Goal: Check status: Check status

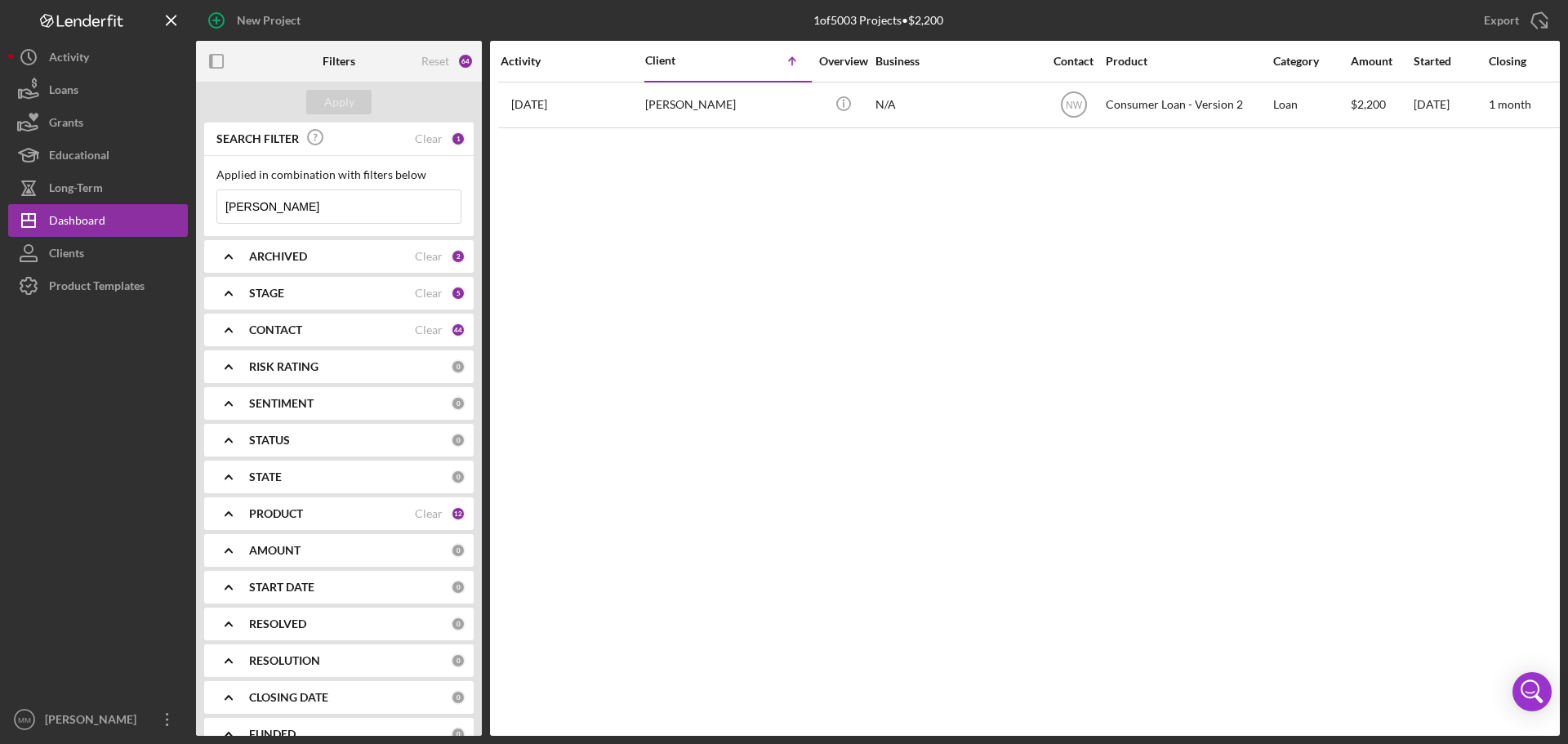
click at [265, 205] on input "[PERSON_NAME]" at bounding box center [339, 206] width 243 height 33
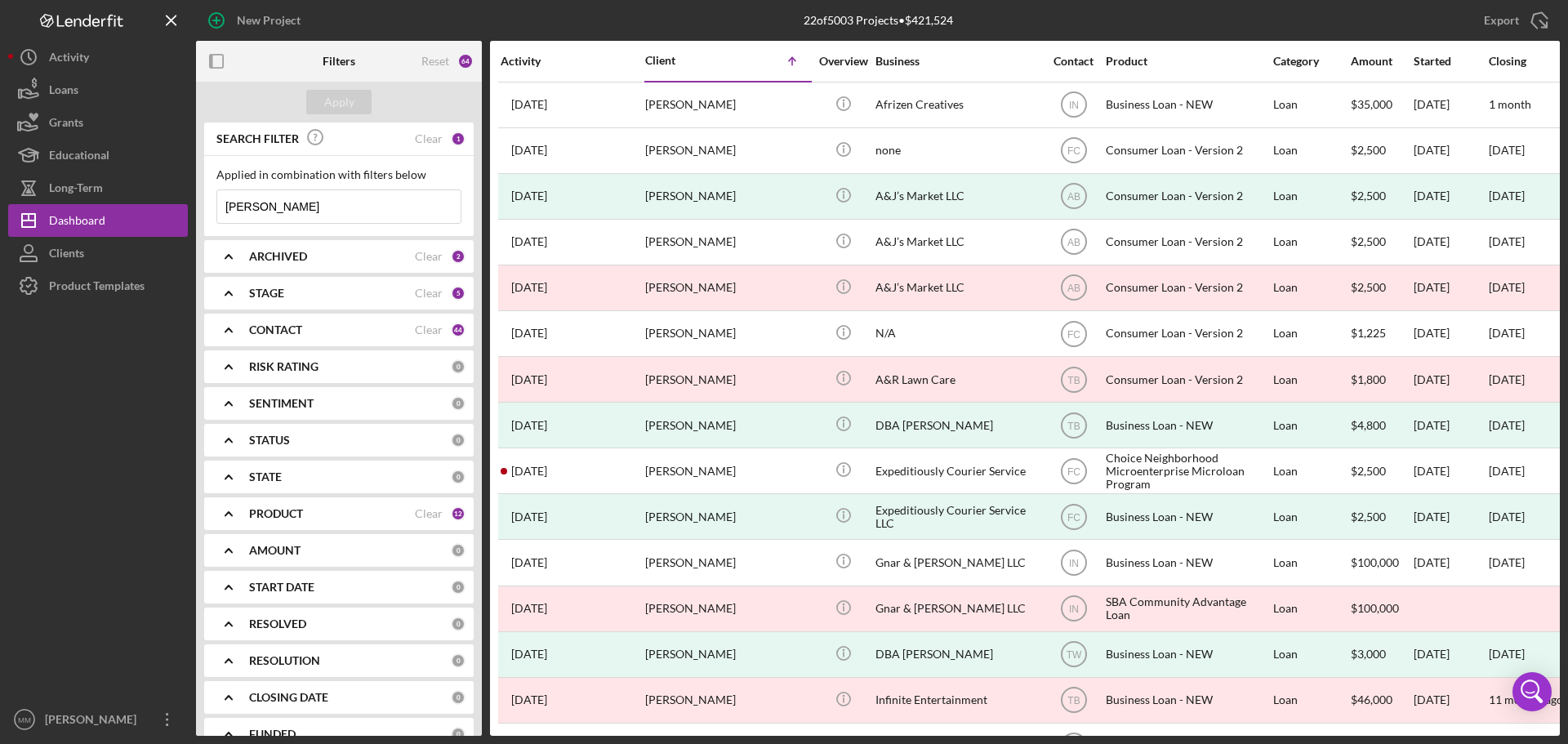
type input "[PERSON_NAME]"
click at [451, 252] on div "2" at bounding box center [458, 256] width 15 height 15
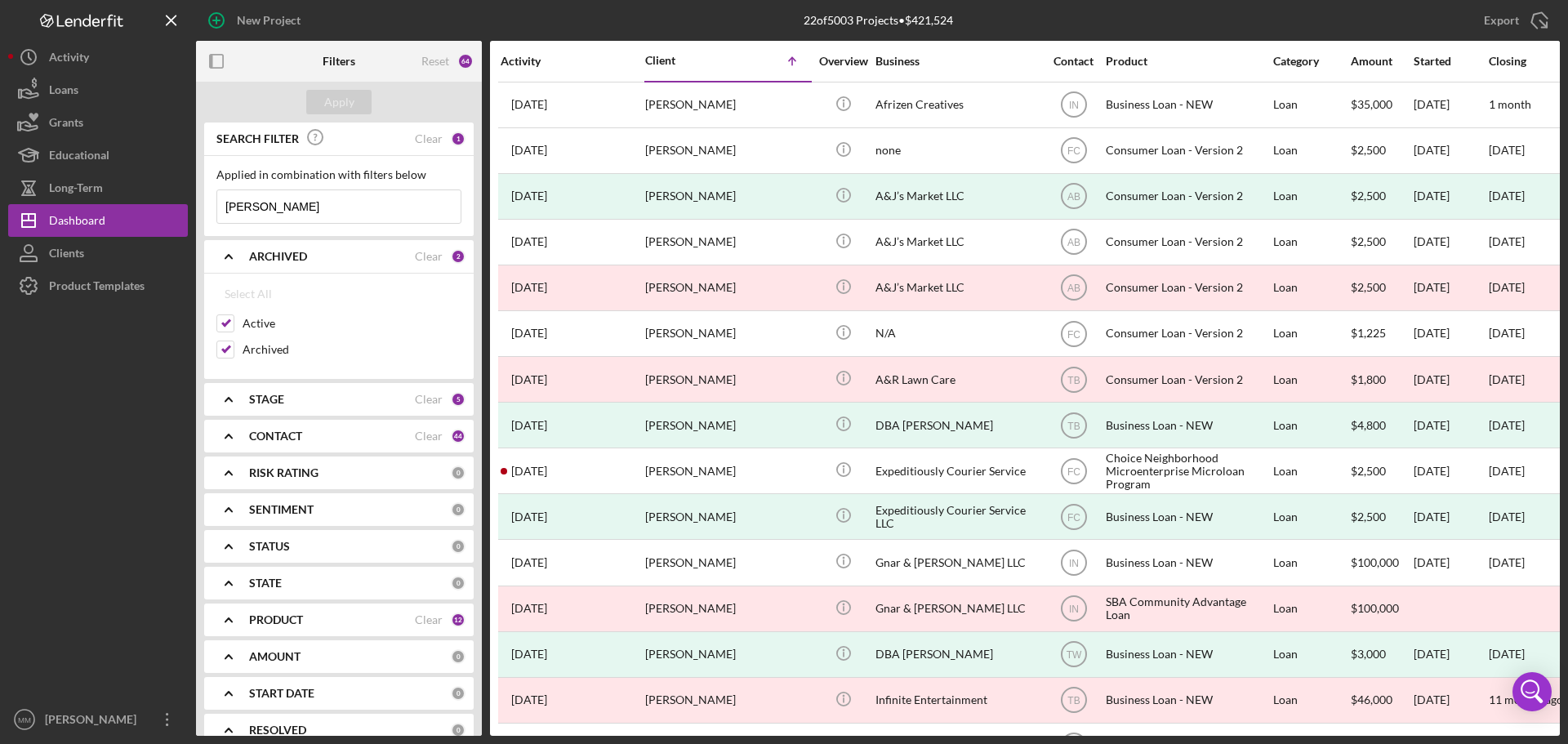
click at [451, 401] on div "5" at bounding box center [458, 399] width 15 height 15
click at [451, 622] on div "44" at bounding box center [458, 620] width 15 height 15
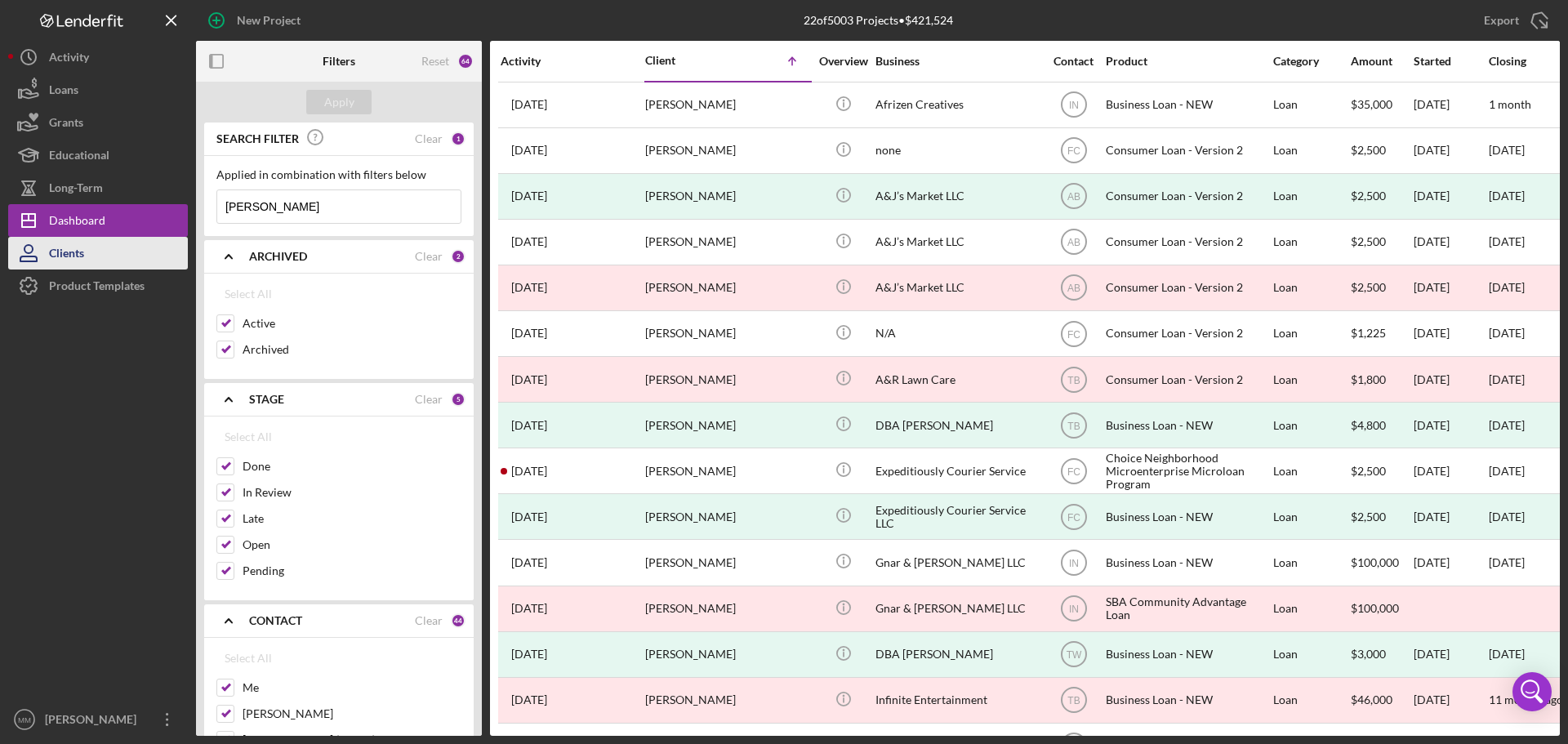
click at [62, 245] on div "Clients" at bounding box center [66, 255] width 35 height 37
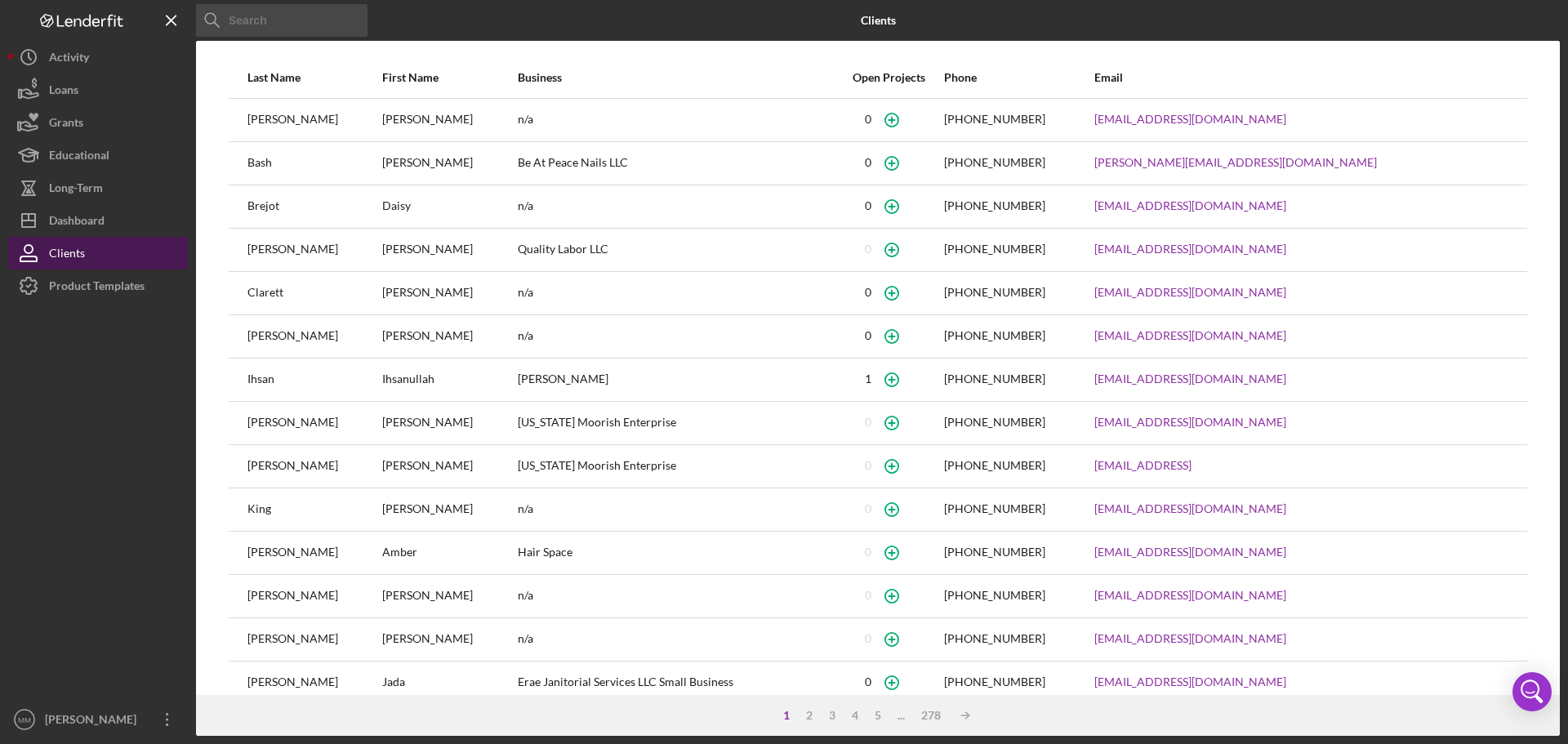
click at [68, 247] on div "Clients" at bounding box center [66, 255] width 36 height 37
click at [73, 220] on div "Dashboard" at bounding box center [76, 223] width 56 height 37
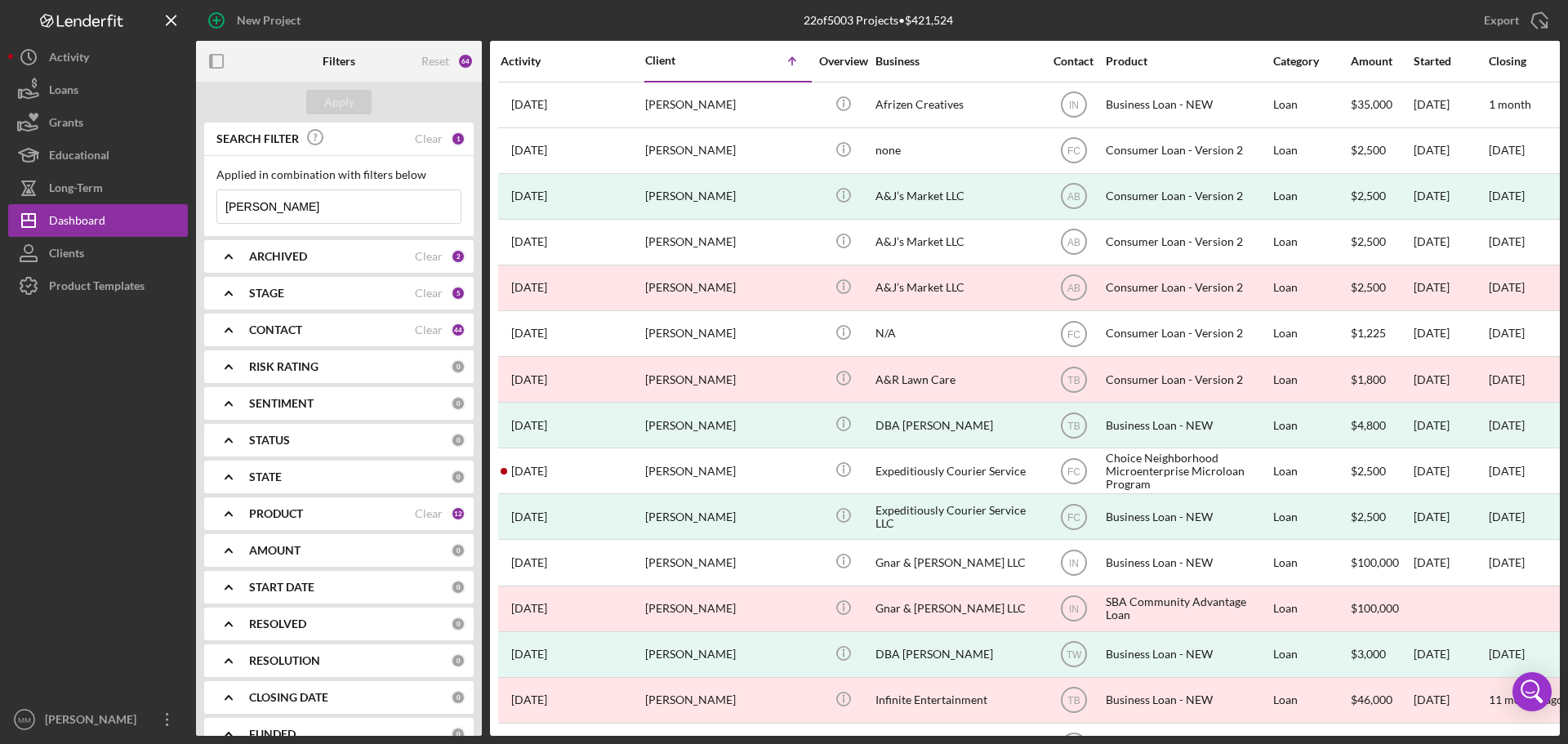
click at [323, 210] on input "[PERSON_NAME]" at bounding box center [339, 206] width 243 height 33
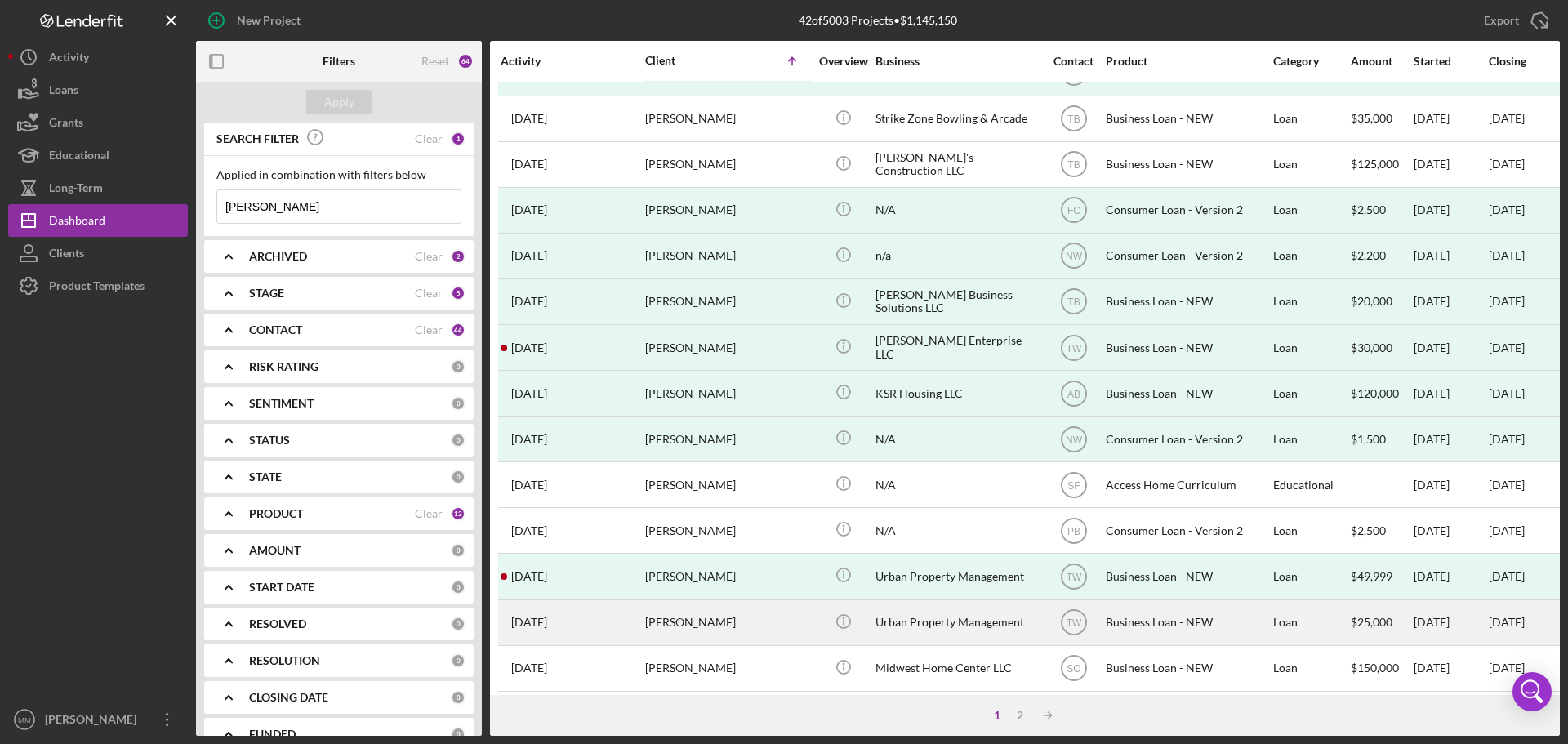
scroll to position [553, 0]
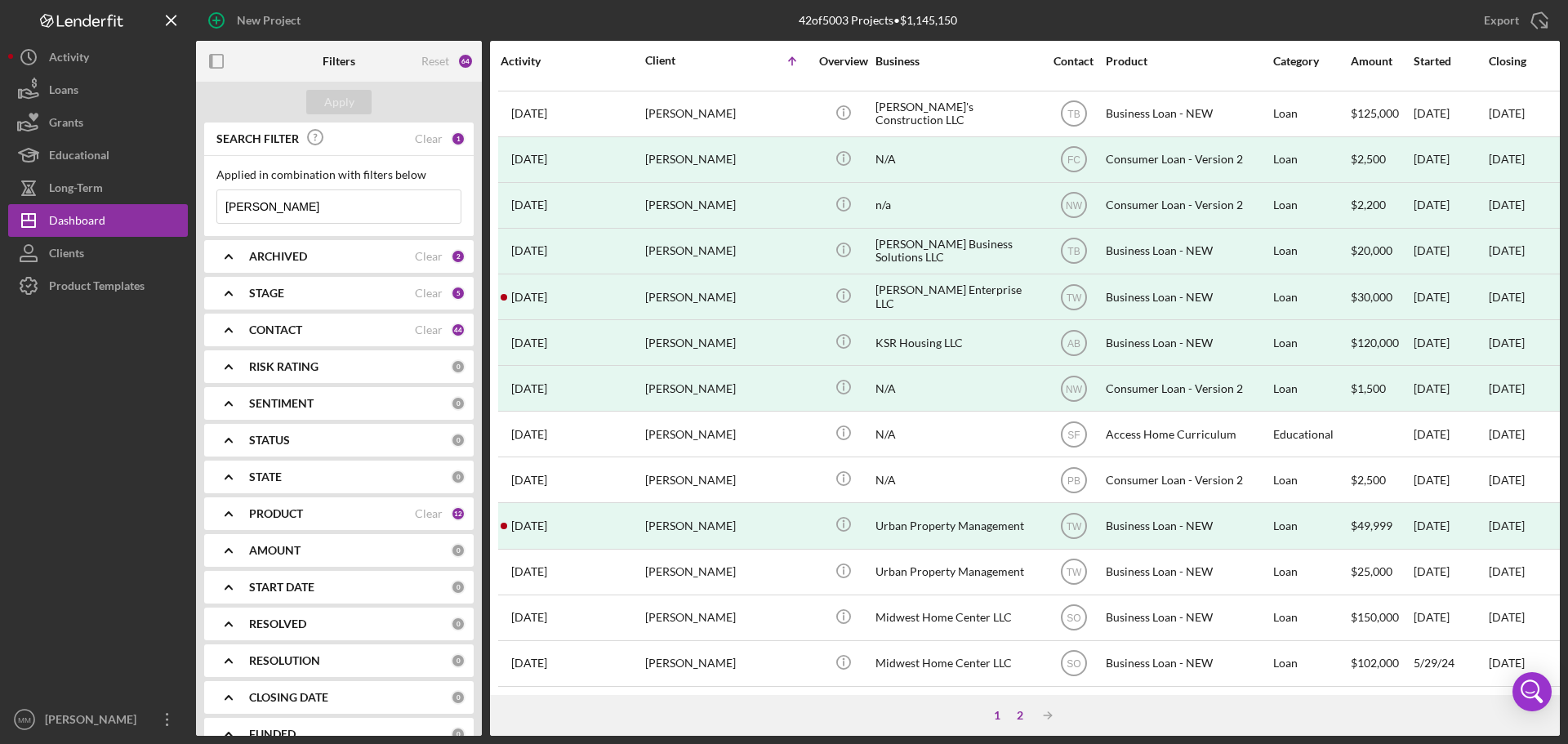
type input "[PERSON_NAME]"
click at [1025, 722] on div "2" at bounding box center [1020, 715] width 22 height 13
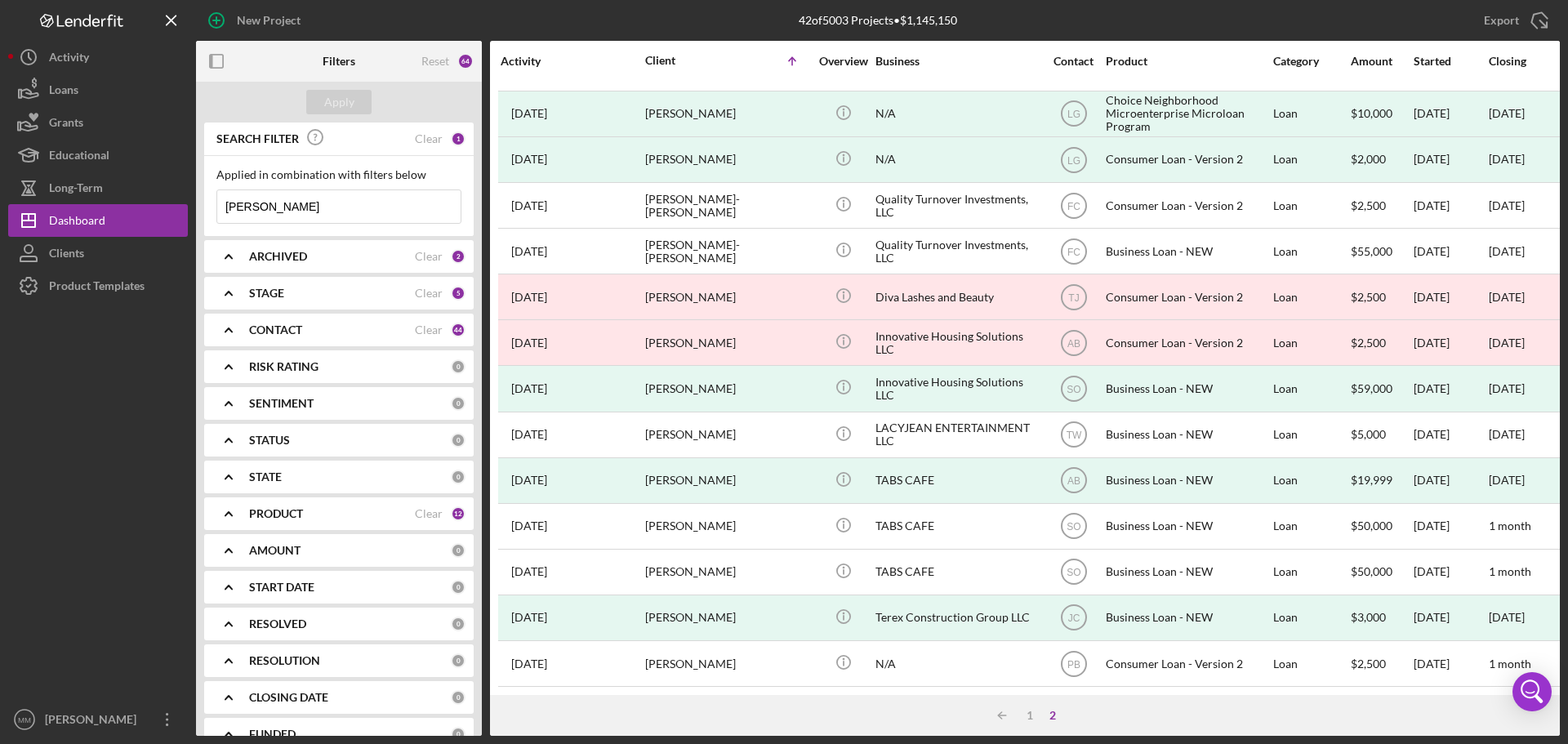
scroll to position [186, 0]
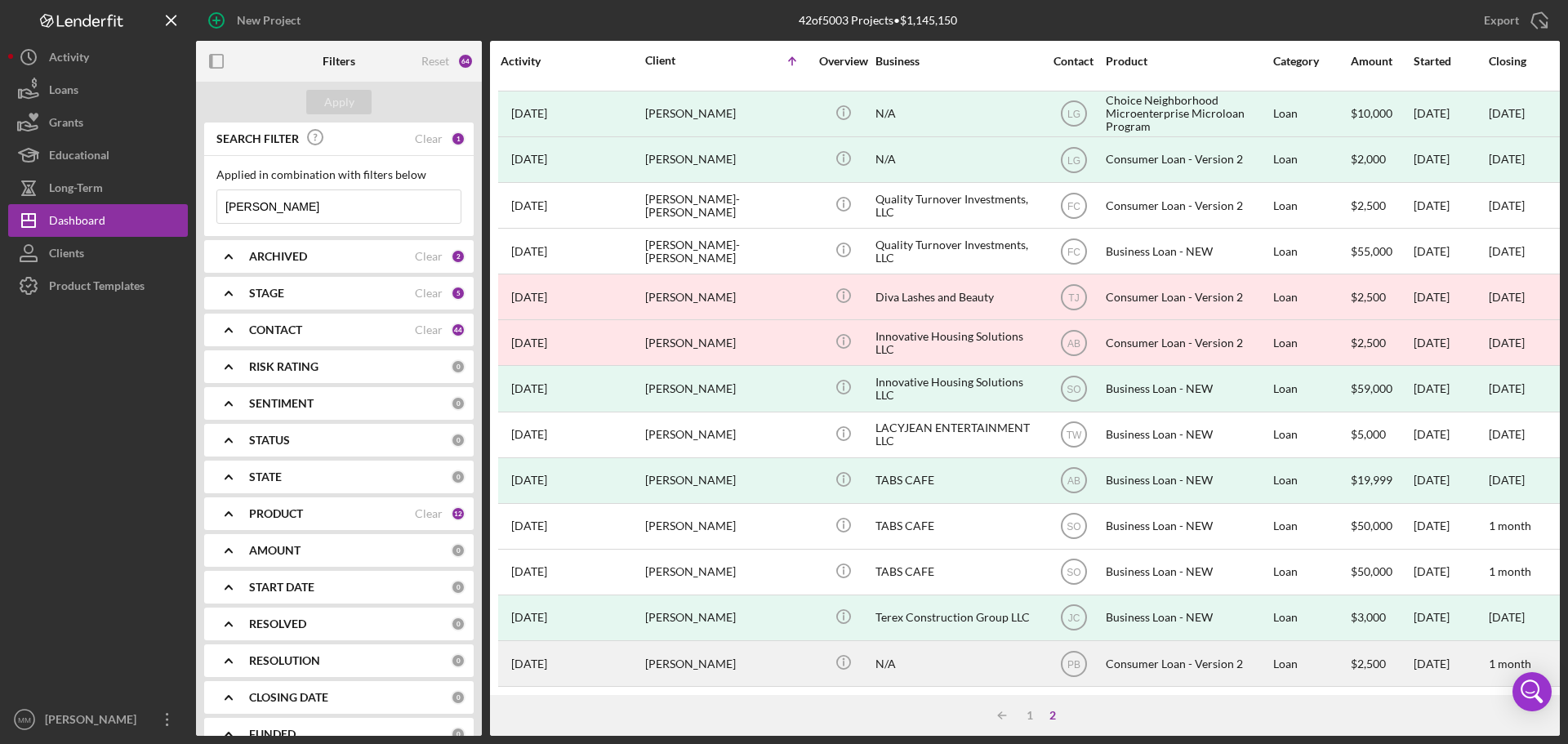
click at [690, 656] on div "[PERSON_NAME]" at bounding box center [728, 663] width 164 height 43
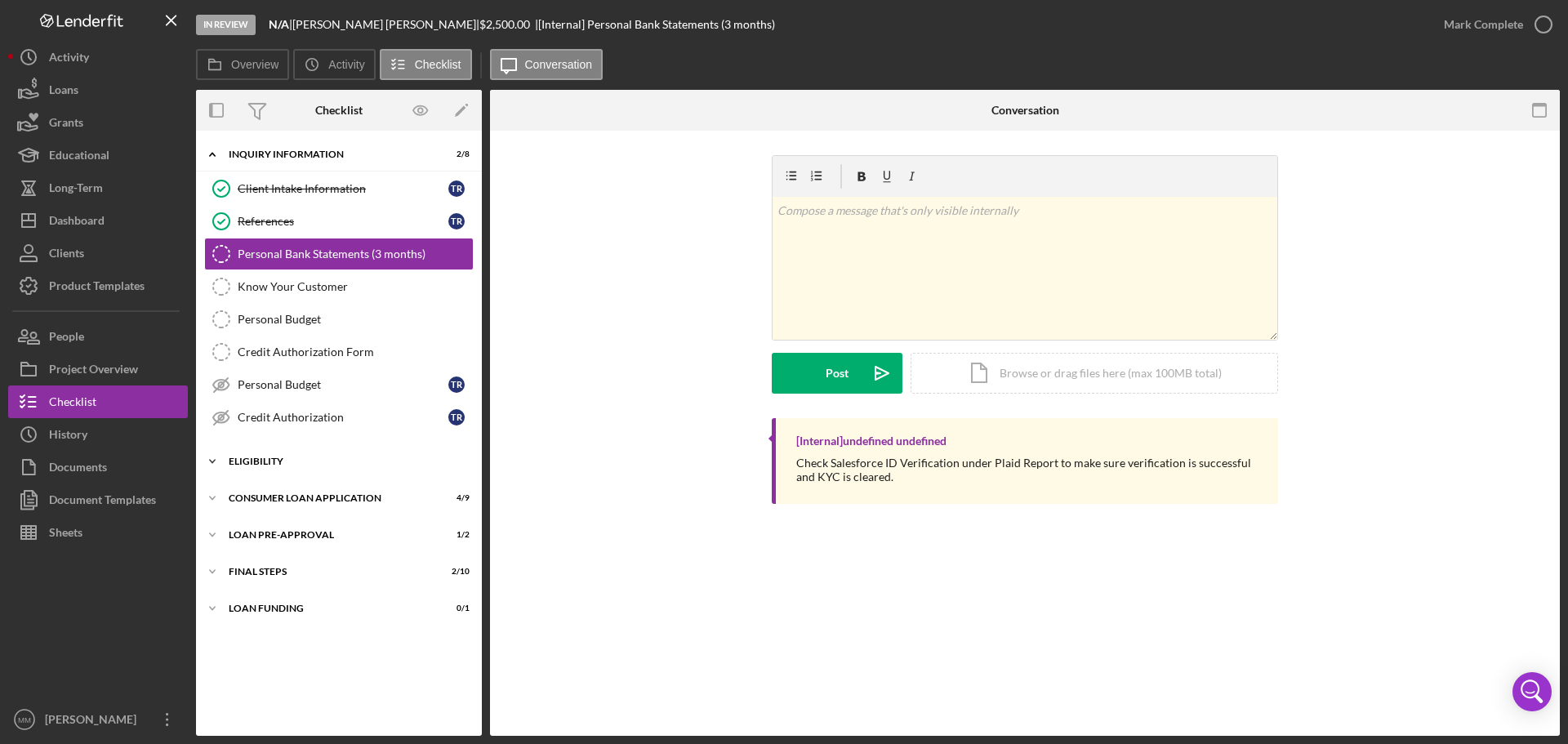
click at [236, 458] on div "Eligibility" at bounding box center [345, 462] width 233 height 10
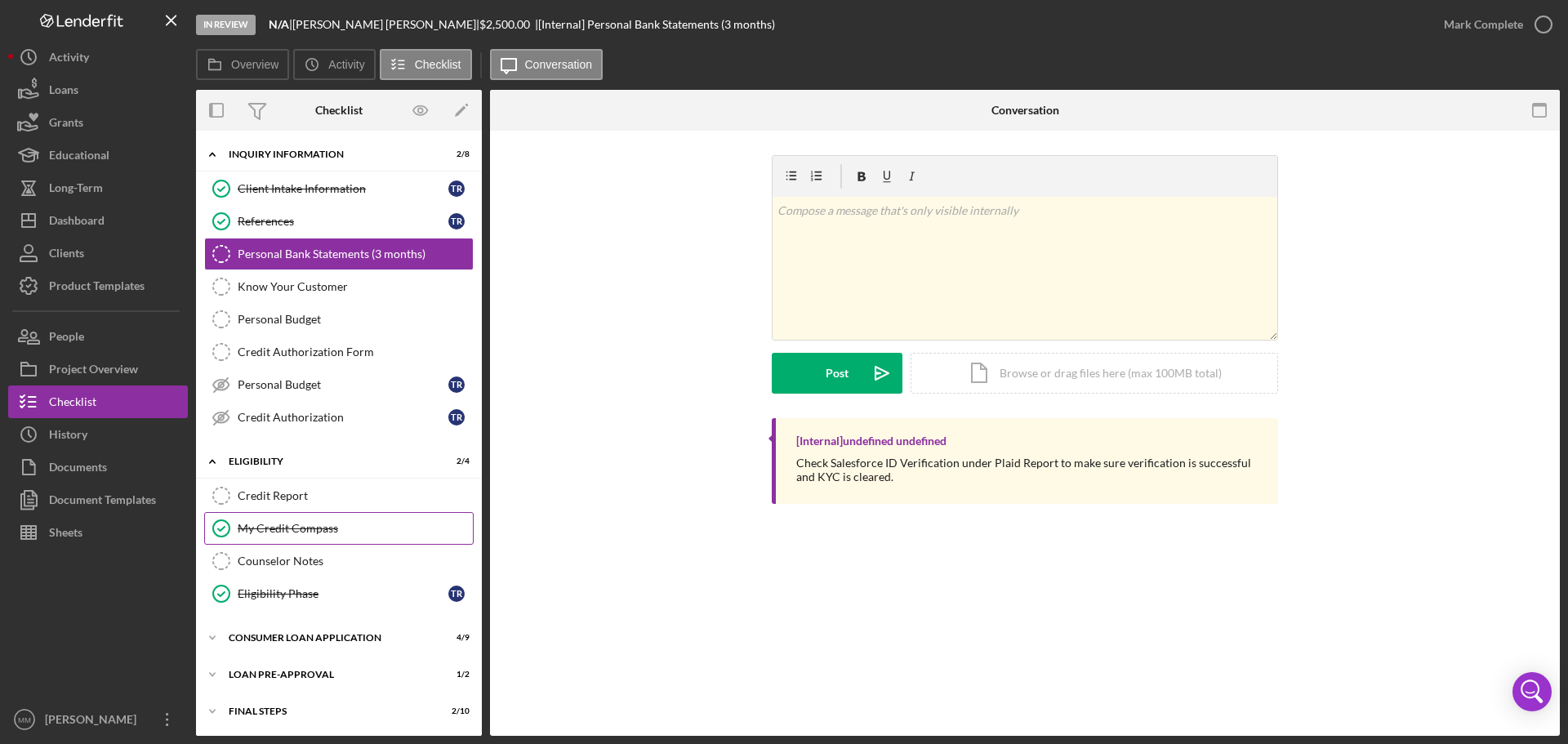
scroll to position [38, 0]
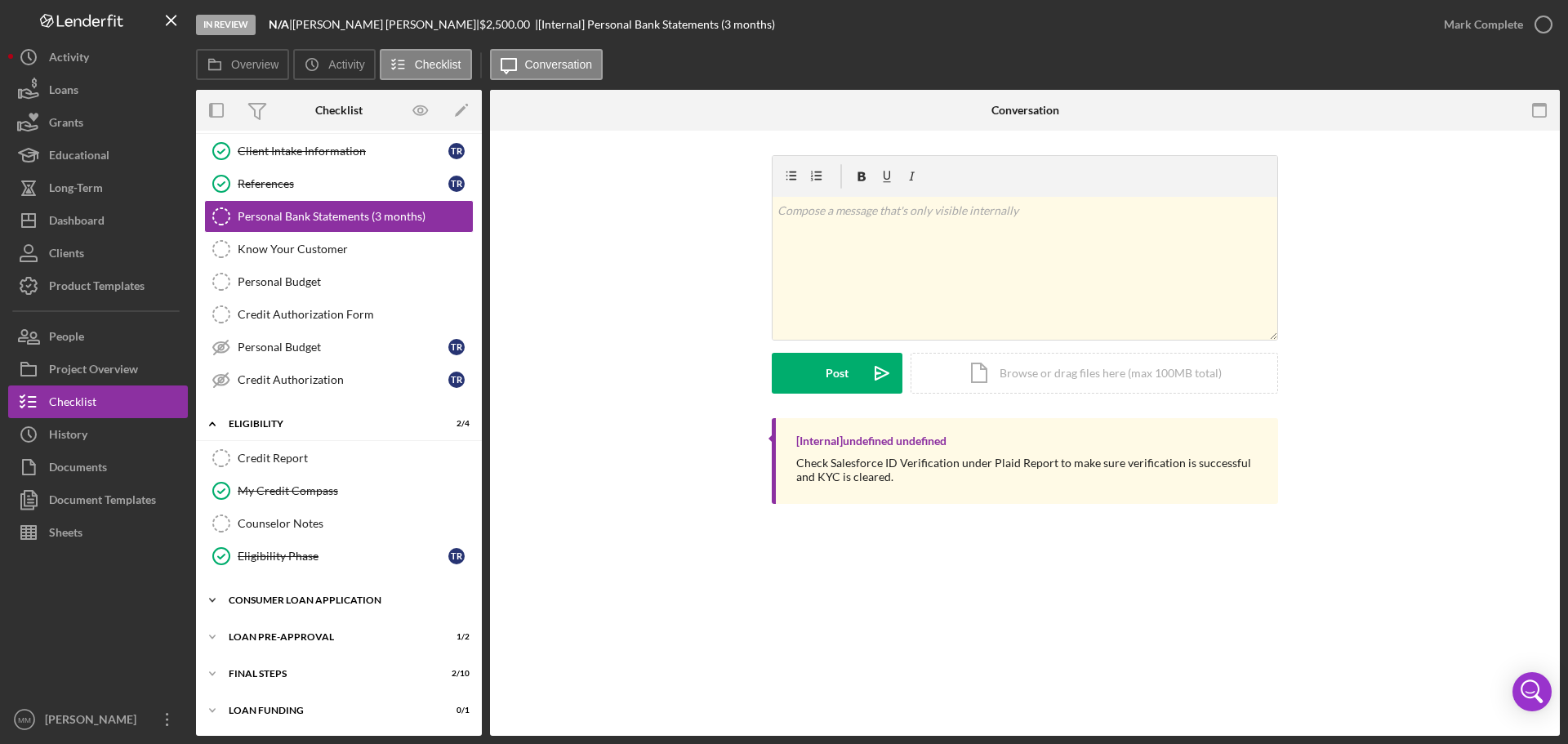
click at [205, 597] on icon "Icon/Expander" at bounding box center [212, 601] width 33 height 33
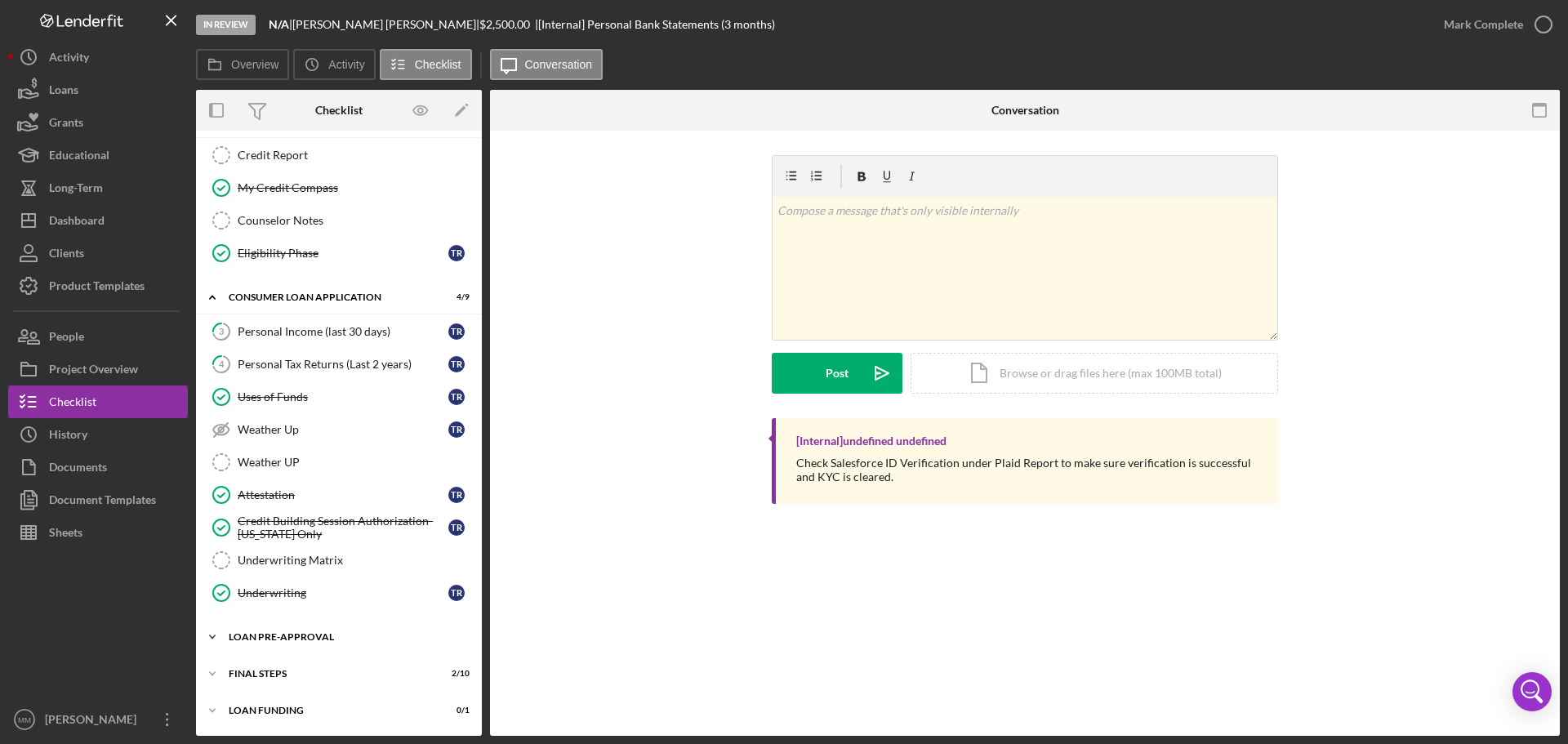
click at [212, 633] on icon "Icon/Expander" at bounding box center [212, 637] width 33 height 33
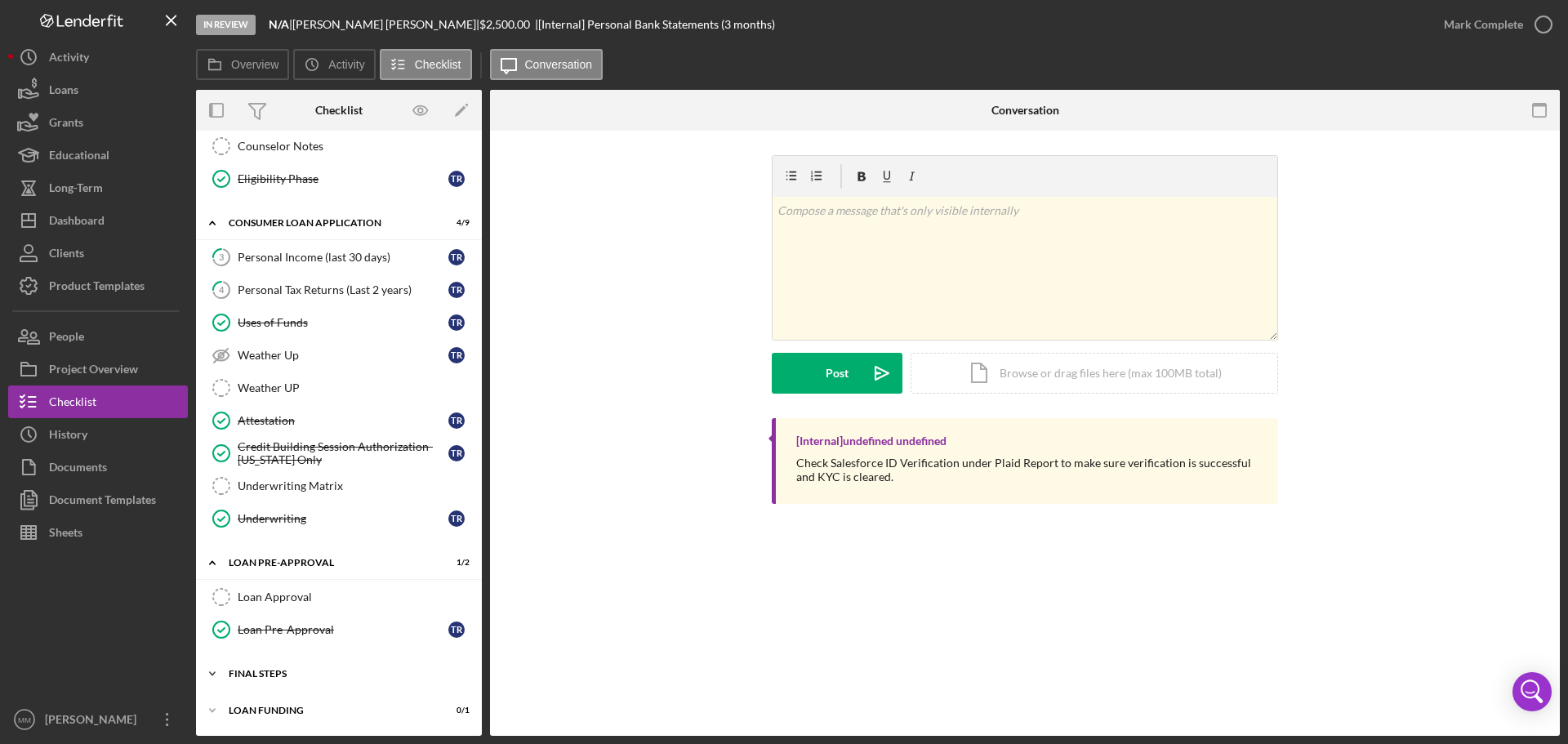
click at [206, 672] on icon "Icon/Expander" at bounding box center [212, 674] width 33 height 33
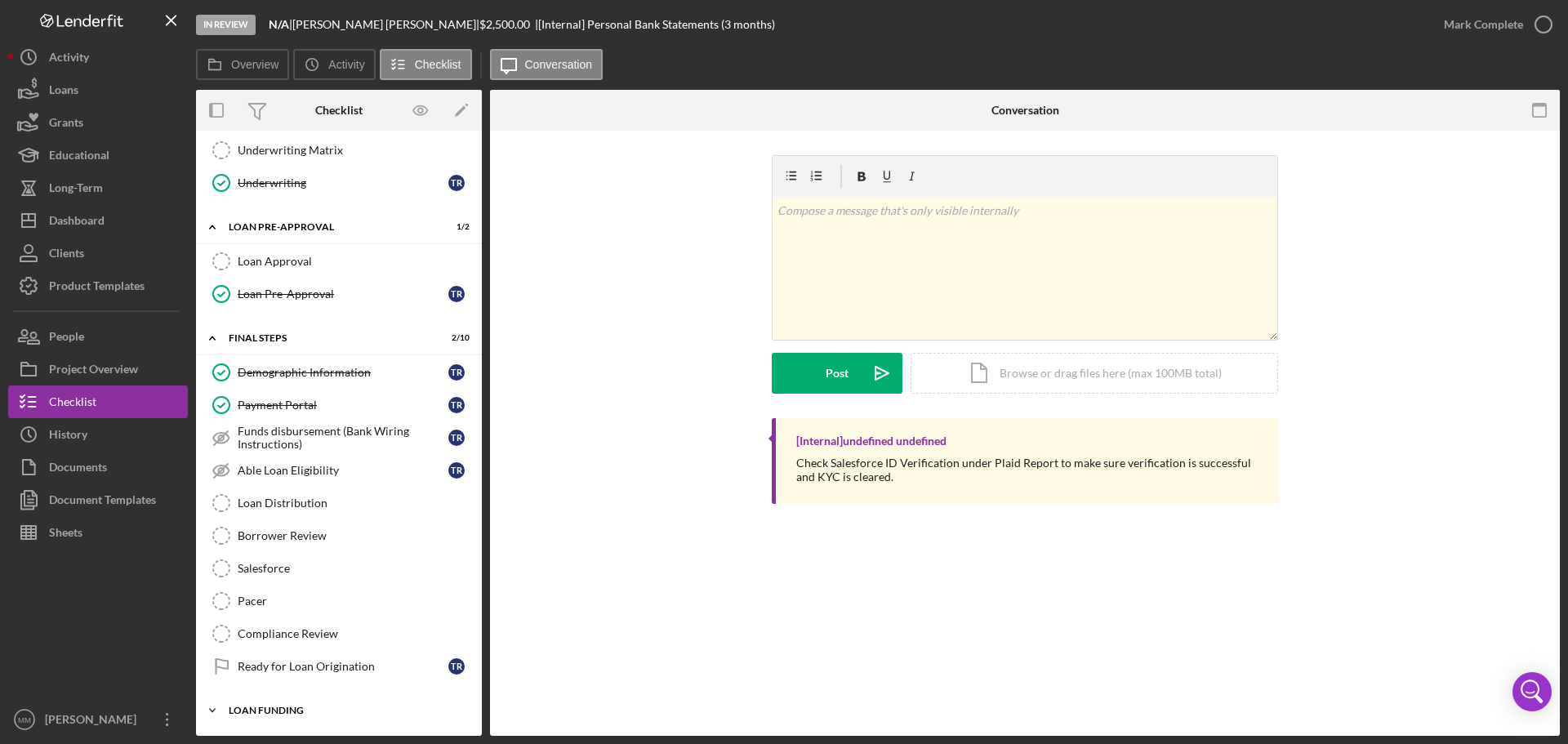
click at [214, 711] on icon "Icon/Expander" at bounding box center [212, 711] width 33 height 33
click at [208, 707] on icon "Icon/Expander" at bounding box center [212, 711] width 33 height 33
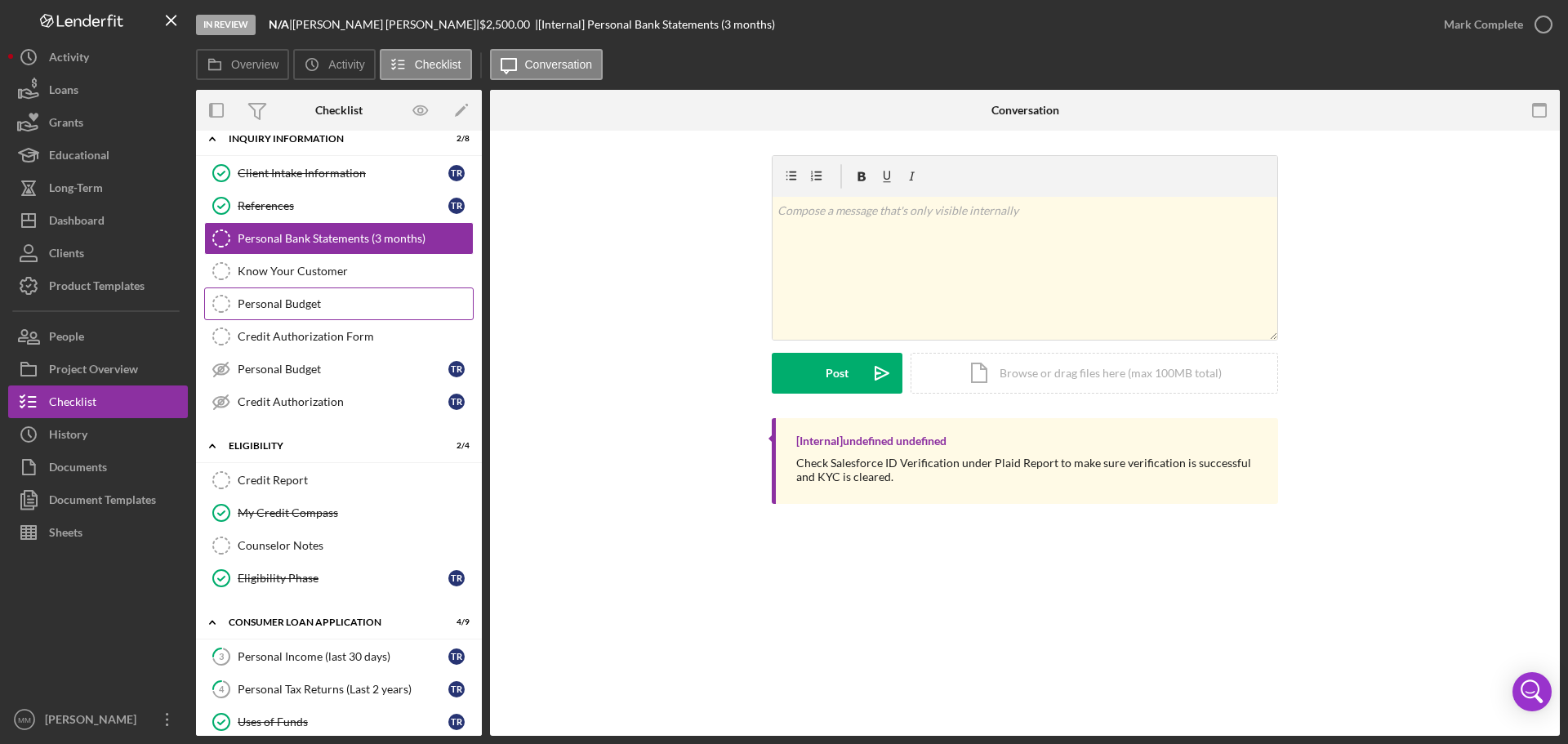
scroll to position [0, 0]
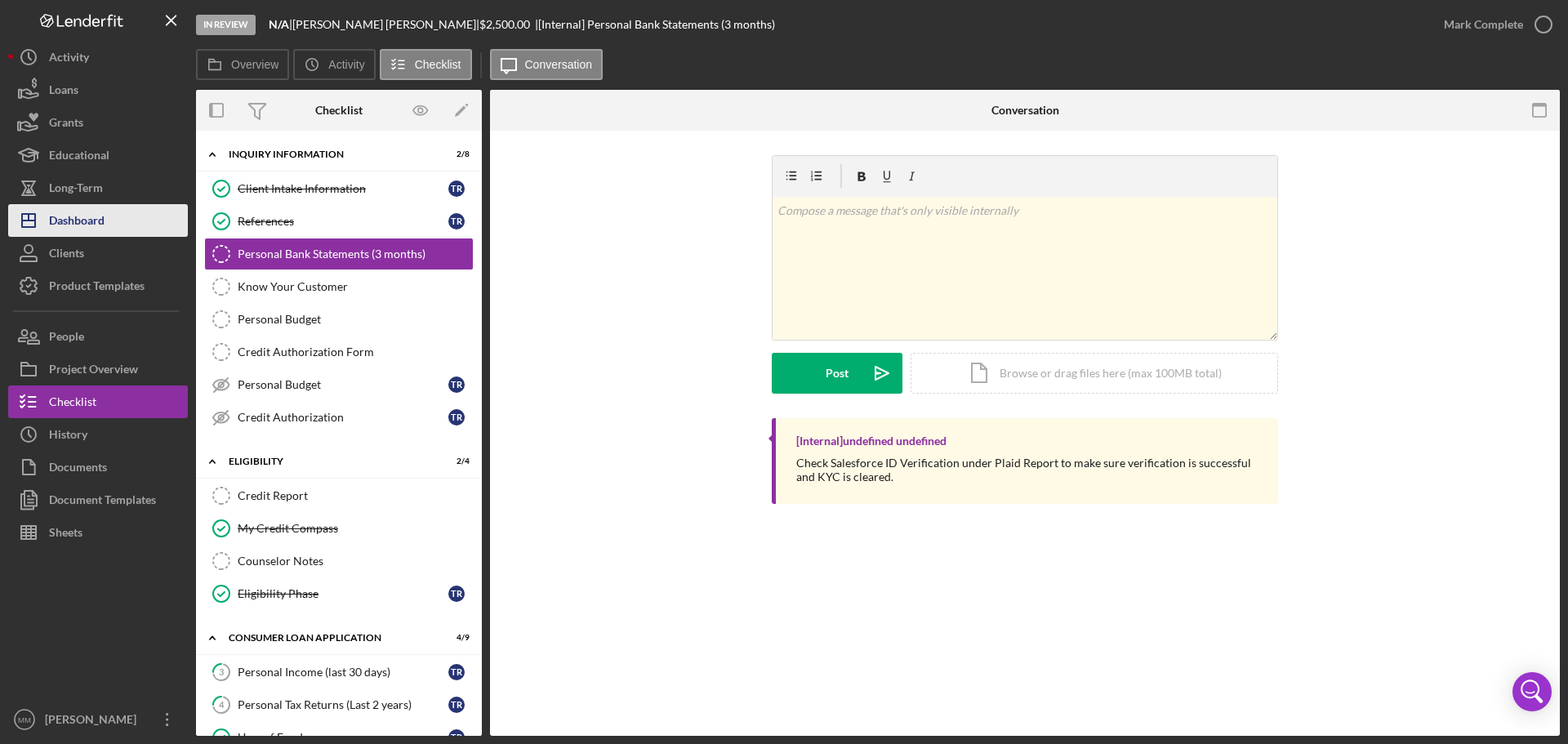
click at [100, 223] on div "Dashboard" at bounding box center [76, 223] width 56 height 37
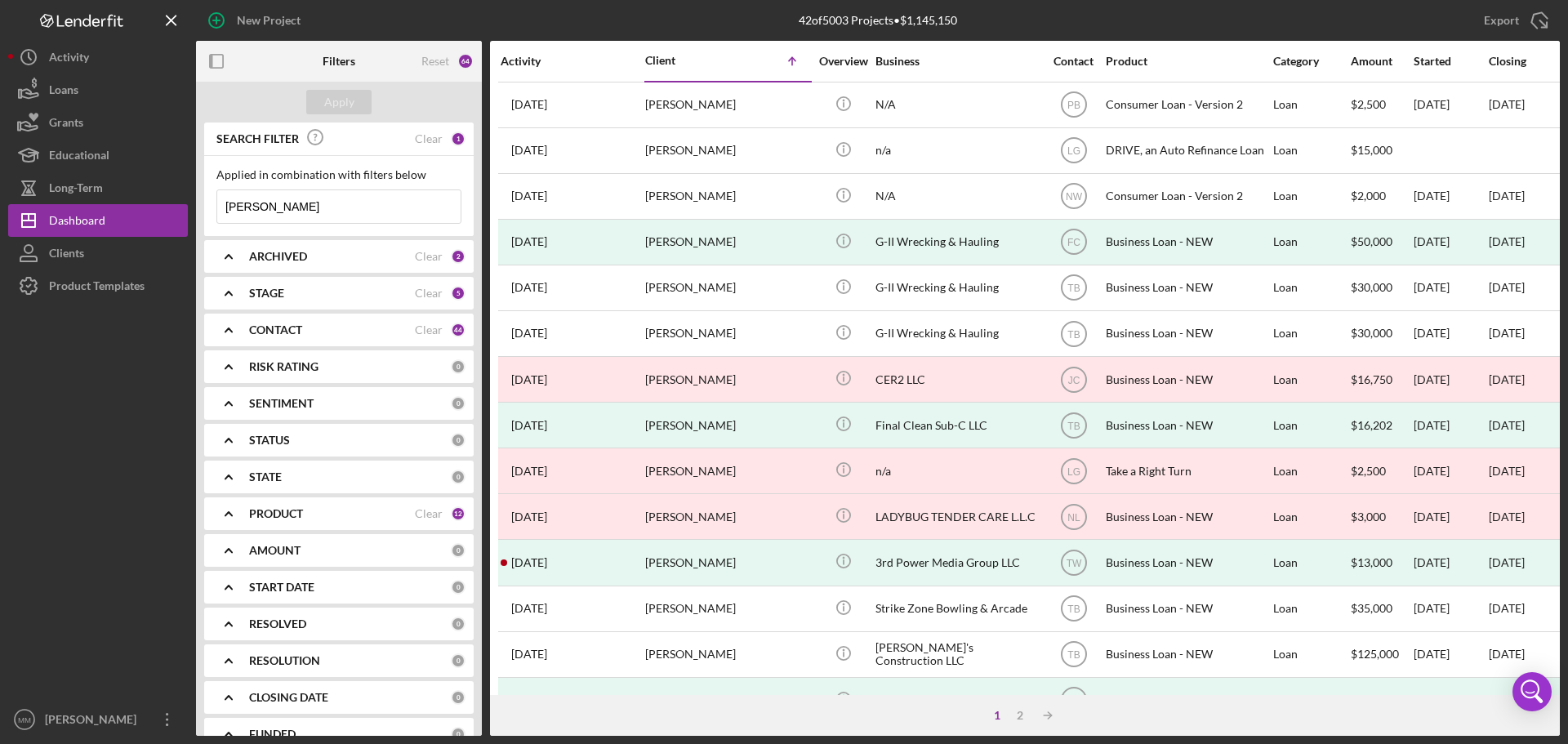
click at [296, 210] on input "[PERSON_NAME]" at bounding box center [339, 206] width 243 height 33
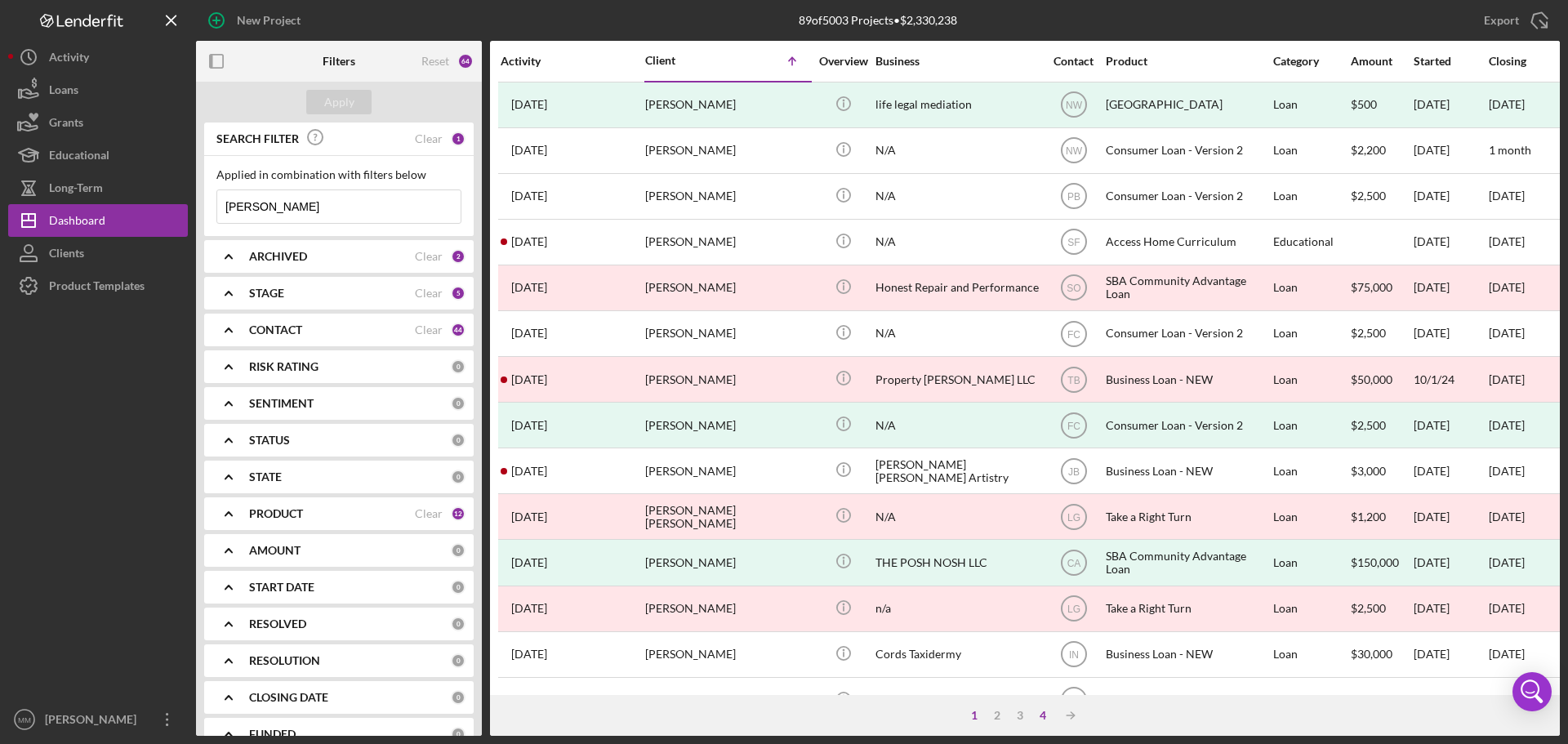
type input "[PERSON_NAME]"
click at [1043, 715] on div "4" at bounding box center [1042, 715] width 22 height 13
